Goal: Find specific page/section: Find specific page/section

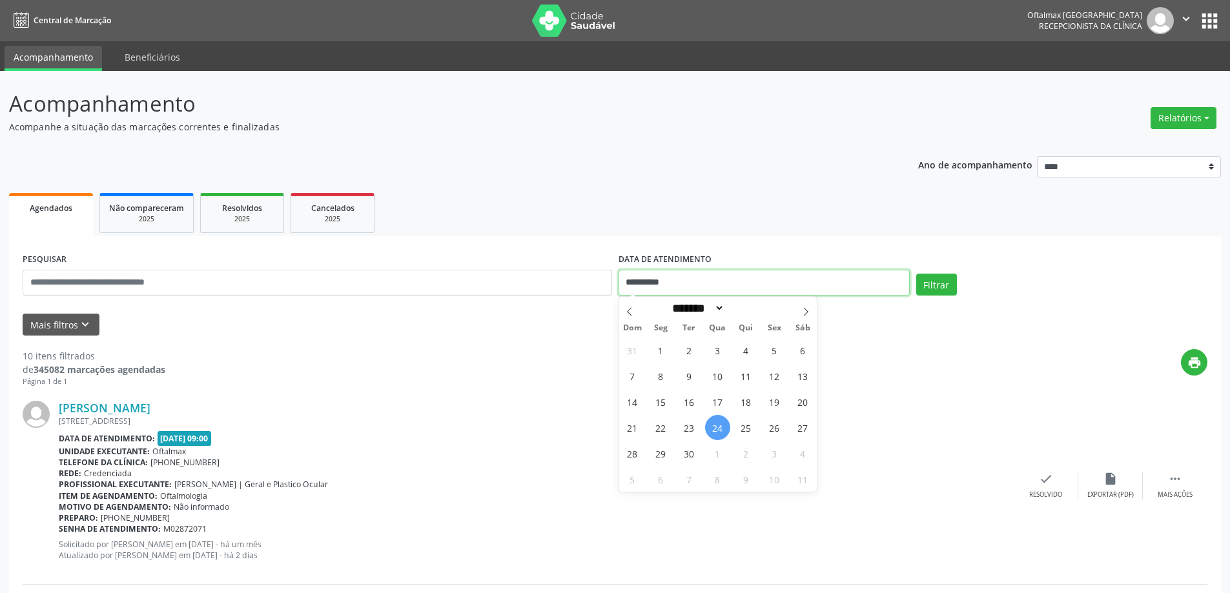
click at [688, 287] on input "**********" at bounding box center [763, 283] width 291 height 26
click at [741, 427] on span "25" at bounding box center [745, 427] width 25 height 25
type input "**********"
click at [741, 427] on span "25" at bounding box center [745, 427] width 25 height 25
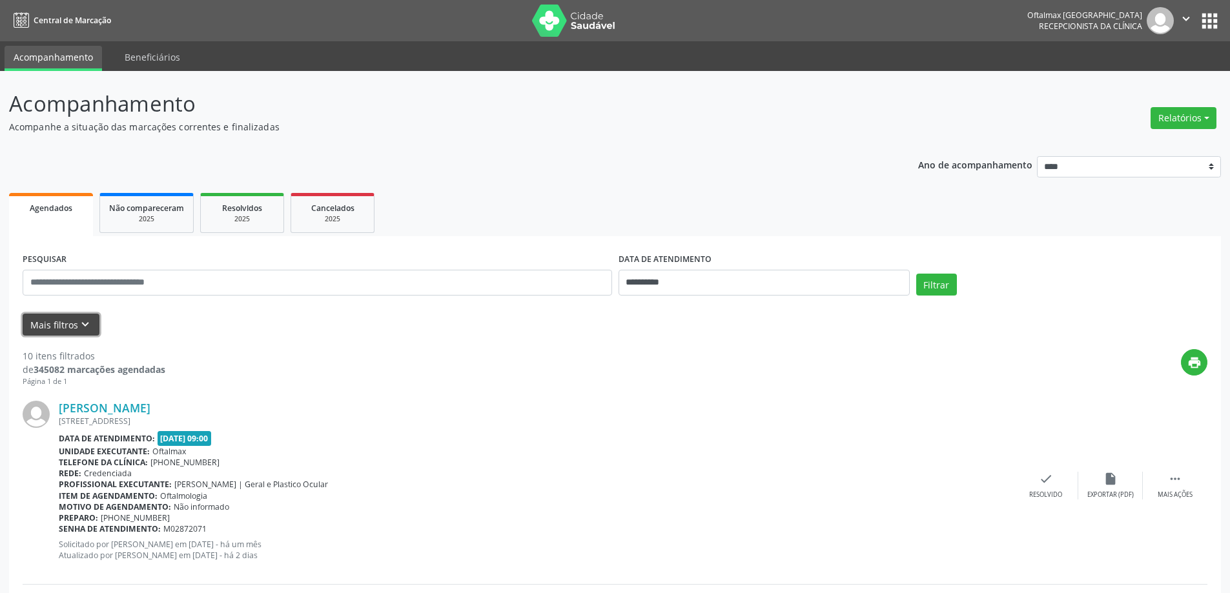
click at [78, 325] on icon "keyboard_arrow_down" at bounding box center [85, 325] width 14 height 14
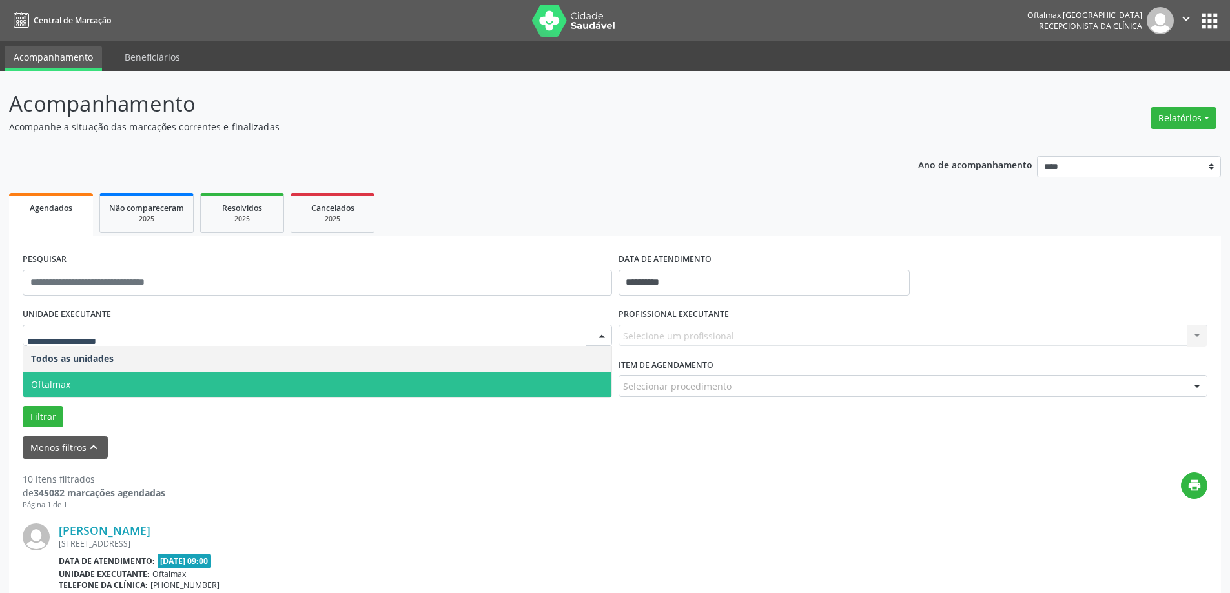
click at [107, 386] on span "Oftalmax" at bounding box center [317, 385] width 588 height 26
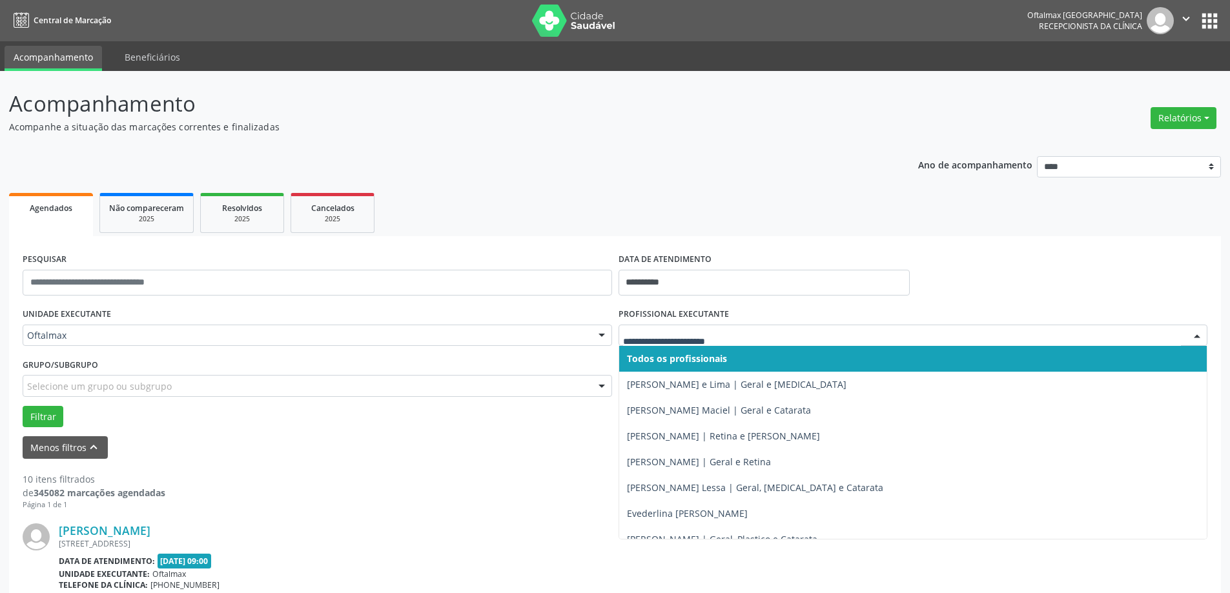
click at [669, 328] on div at bounding box center [912, 336] width 589 height 22
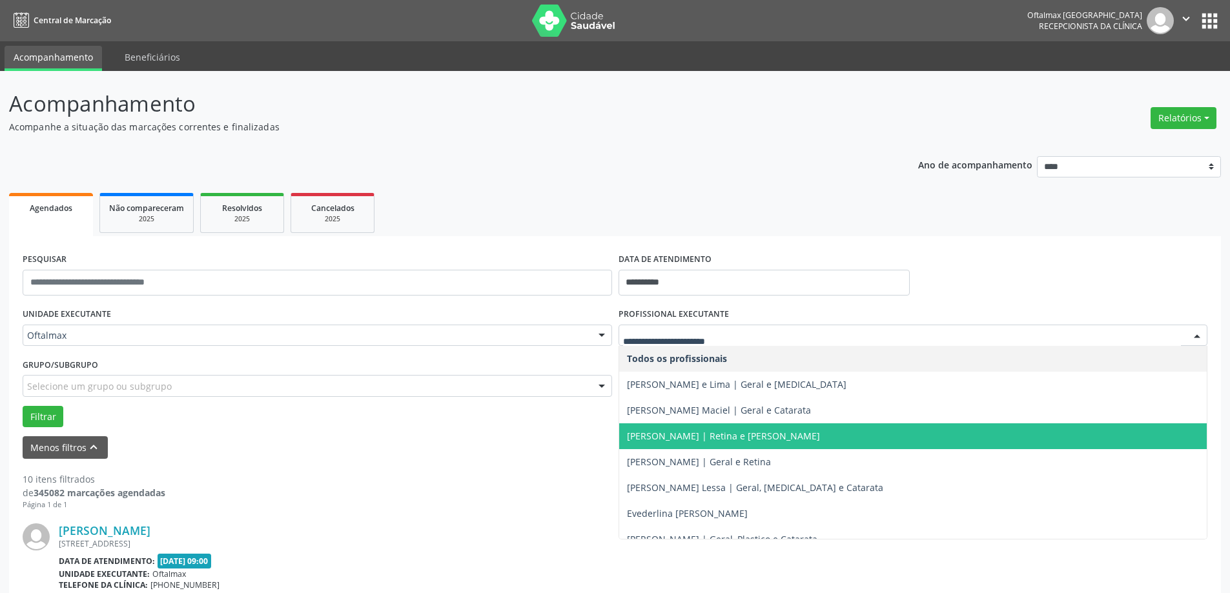
click at [673, 436] on span "[PERSON_NAME] | Retina e [PERSON_NAME]" at bounding box center [723, 436] width 193 height 12
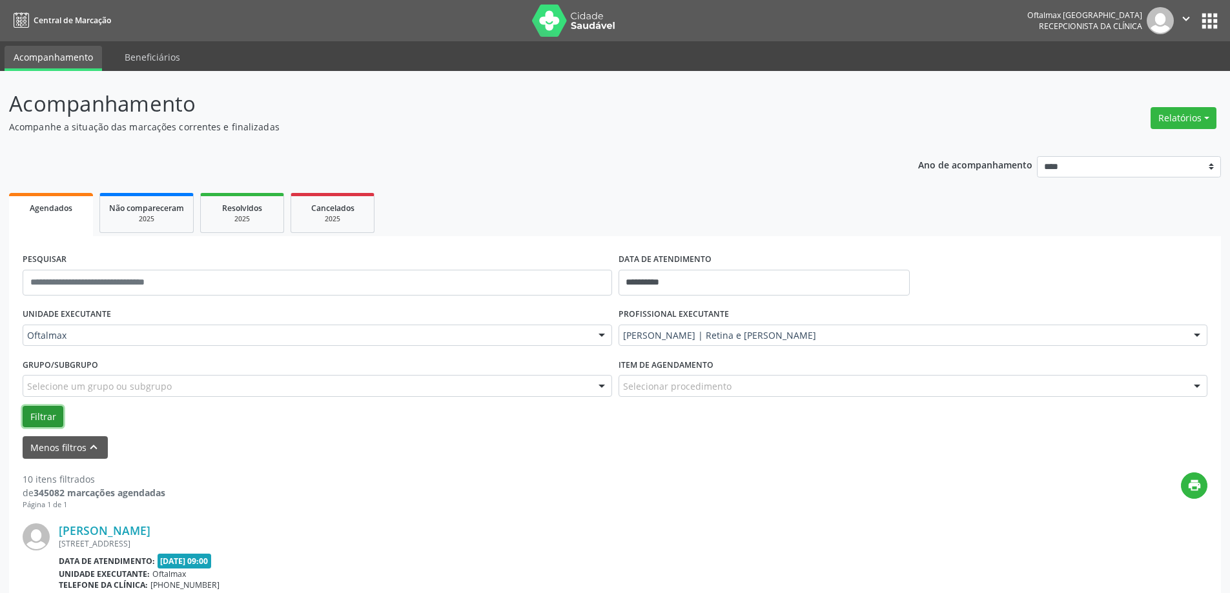
click at [34, 419] on button "Filtrar" at bounding box center [43, 417] width 41 height 22
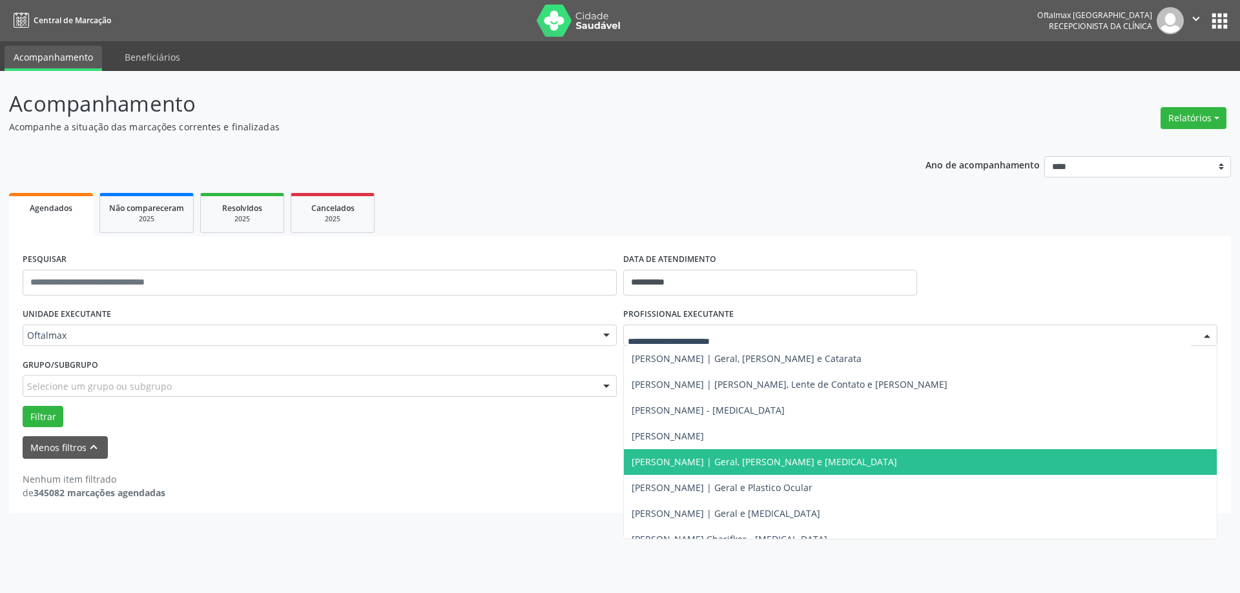
scroll to position [581, 0]
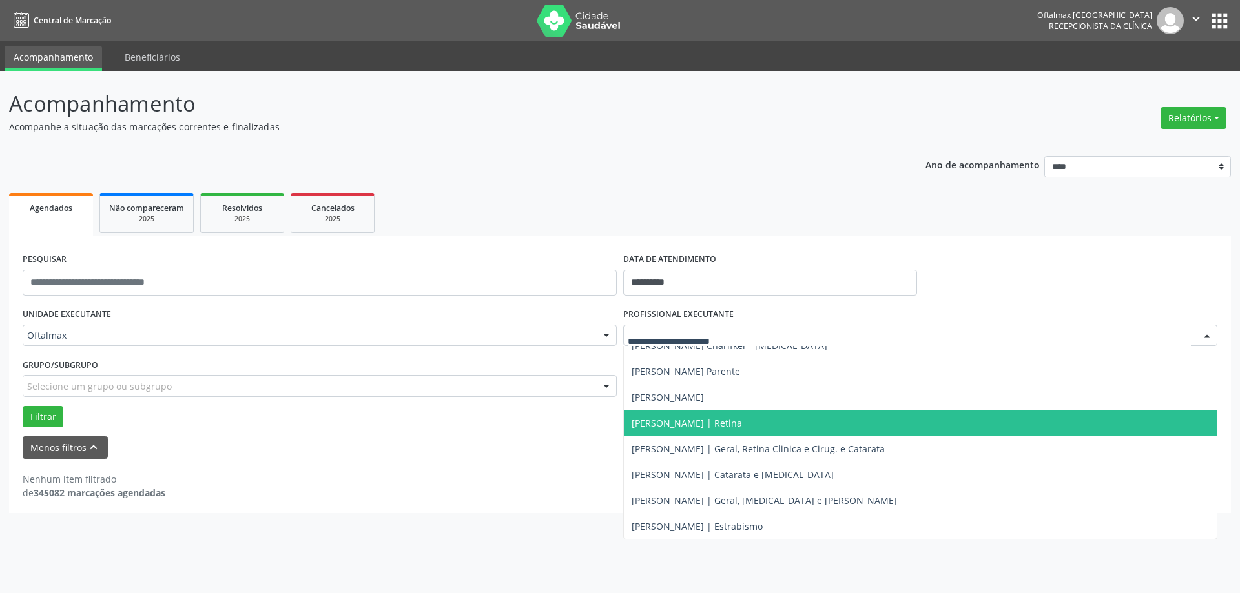
click at [643, 424] on span "[PERSON_NAME] | Retina" at bounding box center [686, 423] width 110 height 12
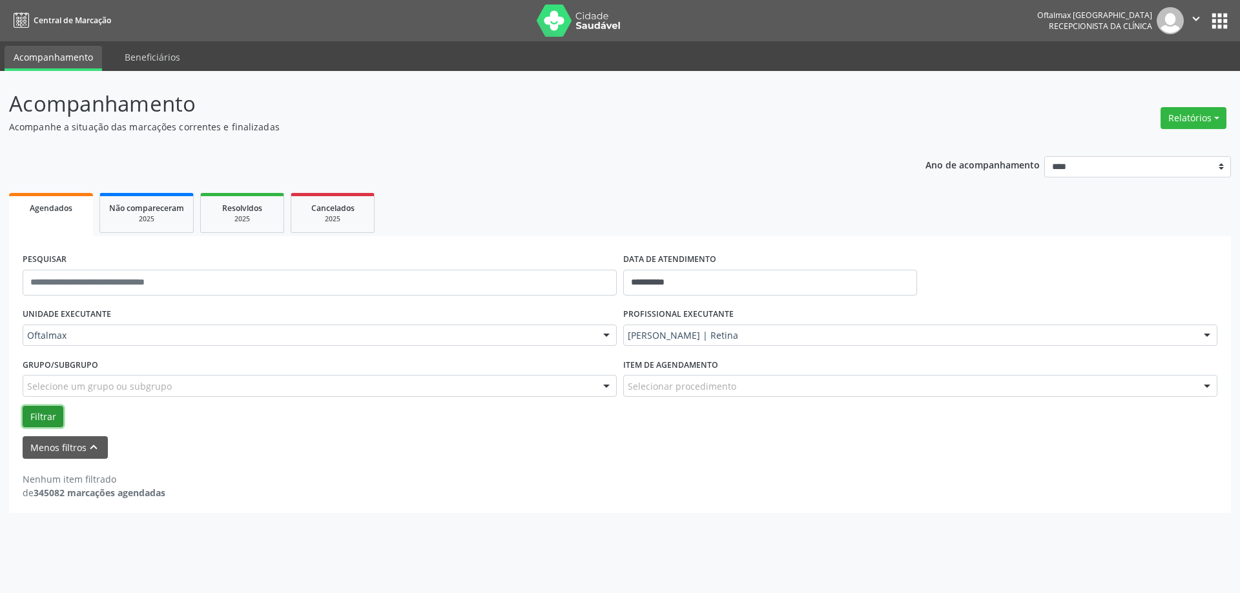
click at [45, 412] on button "Filtrar" at bounding box center [43, 417] width 41 height 22
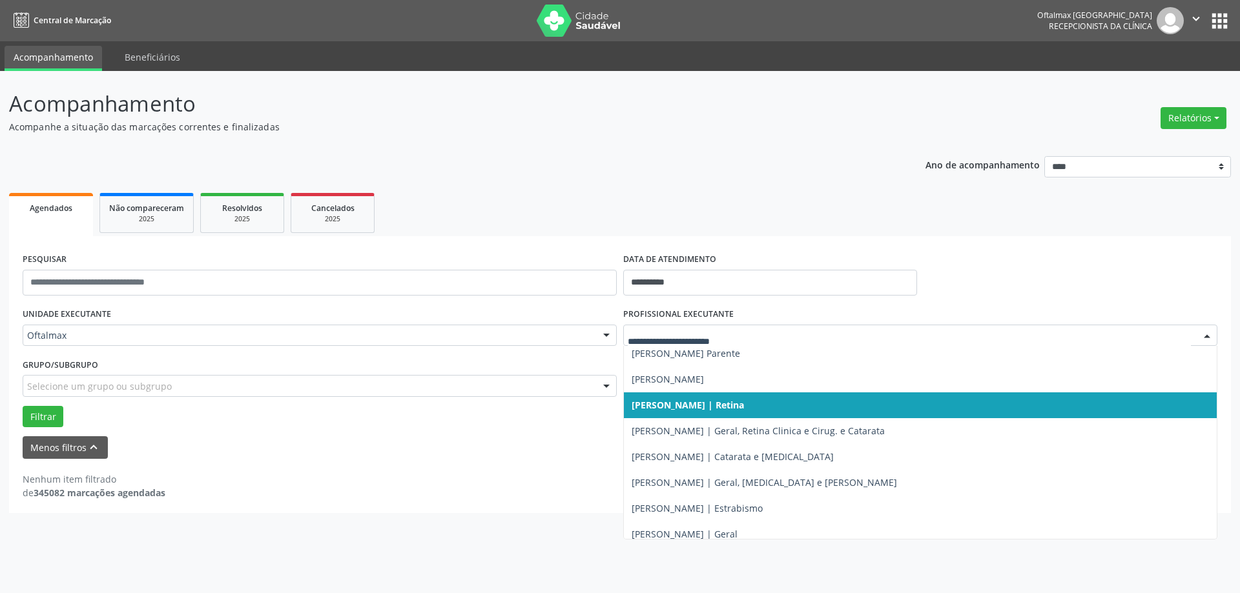
scroll to position [608, 0]
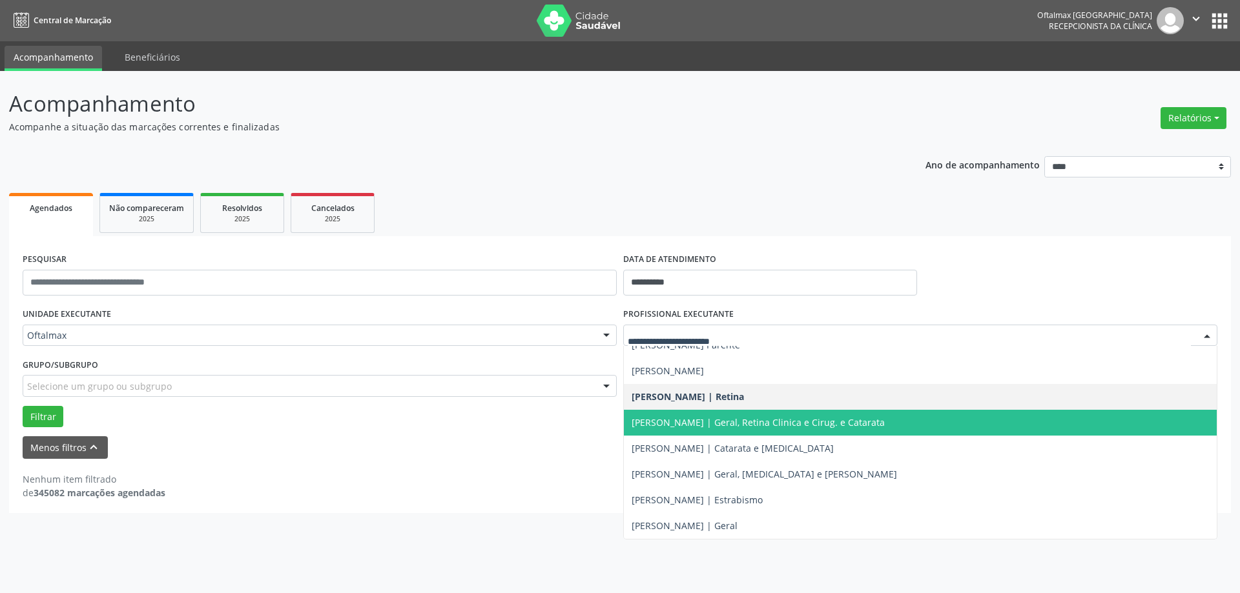
click at [696, 425] on span "[PERSON_NAME] | Geral, Retina Clinica e Cirug. e Catarata" at bounding box center [757, 422] width 253 height 12
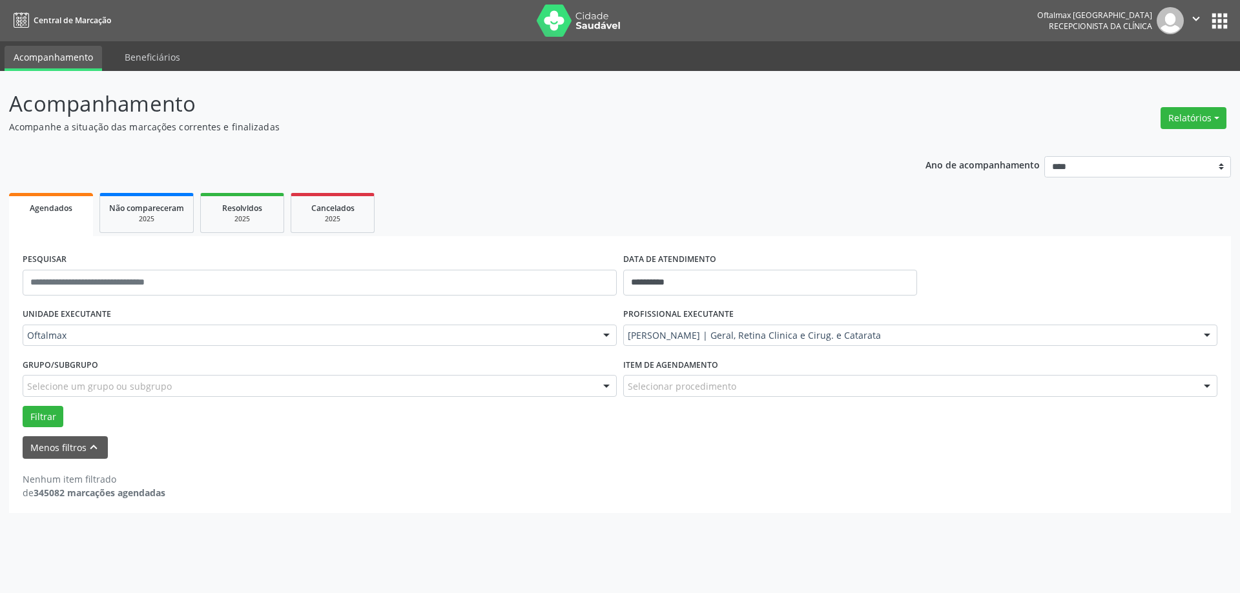
click at [22, 418] on div "Filtrar" at bounding box center [619, 417] width 1201 height 22
click at [41, 421] on button "Filtrar" at bounding box center [43, 417] width 41 height 22
click at [45, 415] on button "Filtrar" at bounding box center [43, 417] width 41 height 22
click at [1191, 20] on icon "" at bounding box center [1196, 19] width 14 height 14
click at [1152, 72] on link "Sair" at bounding box center [1162, 79] width 89 height 18
